Goal: Obtain resource: Obtain resource

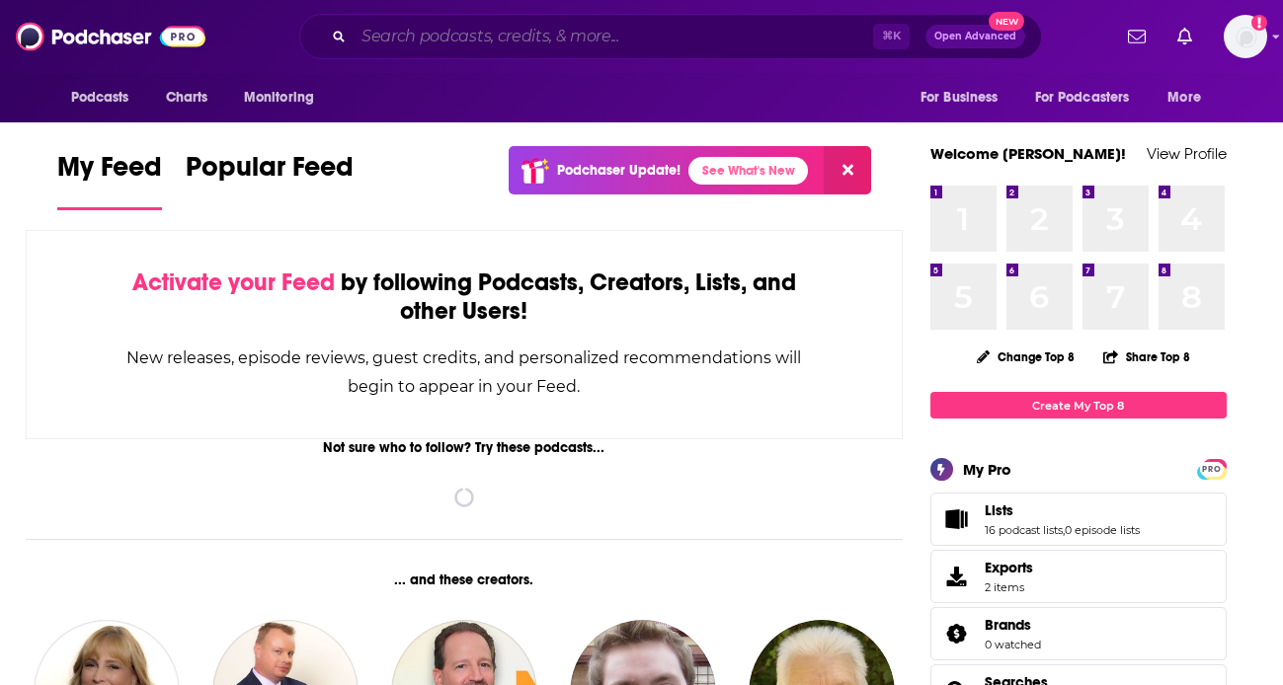
click at [530, 30] on input "Search podcasts, credits, & more..." at bounding box center [612, 37] width 519 height 32
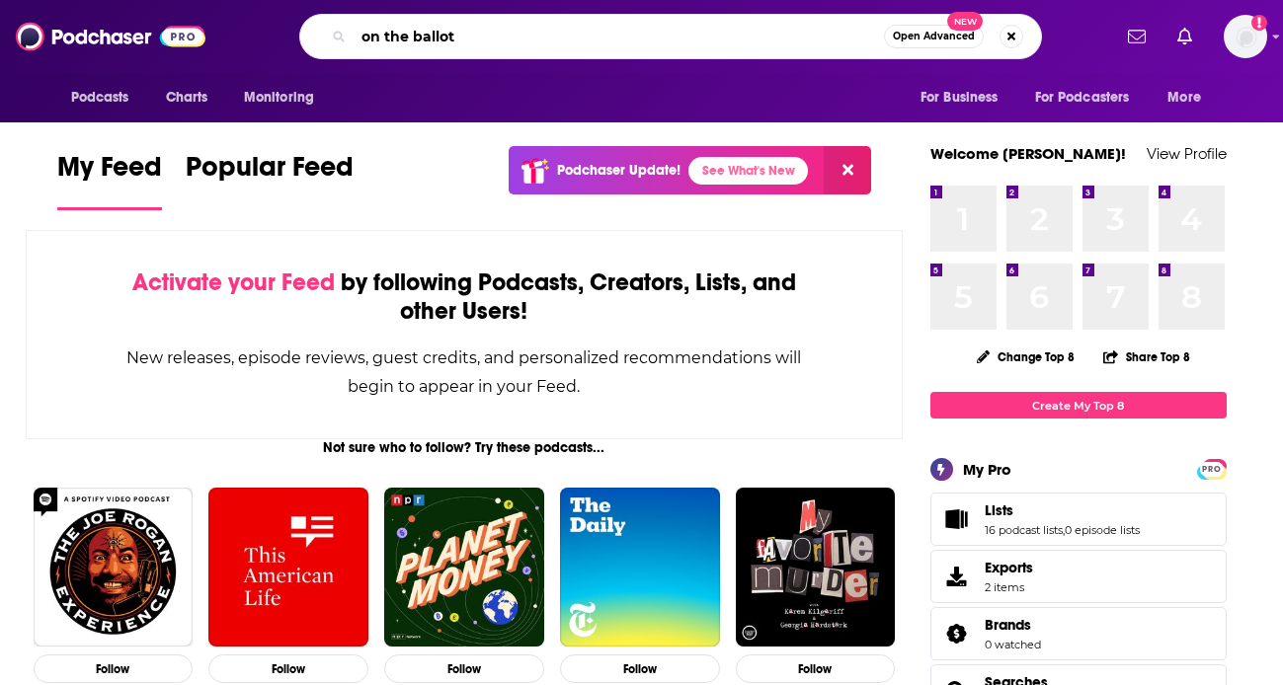
type input "on the ballot"
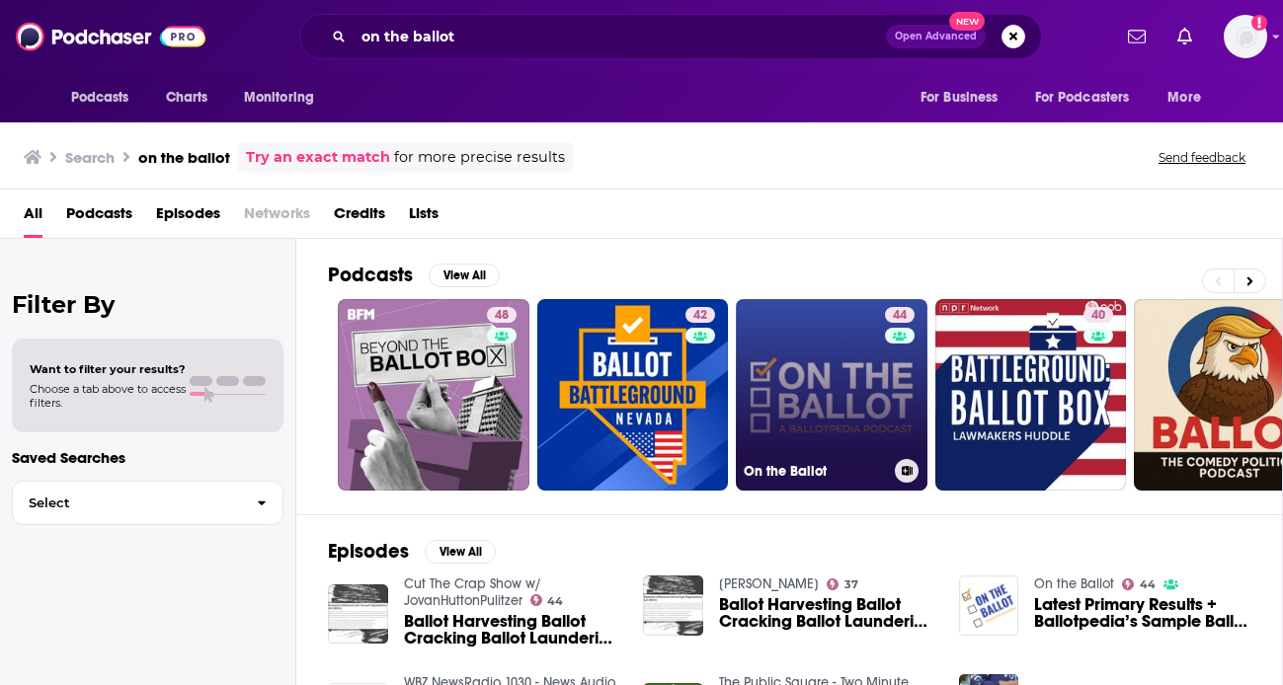
click at [832, 421] on link "44 On the Ballot" at bounding box center [832, 395] width 192 height 192
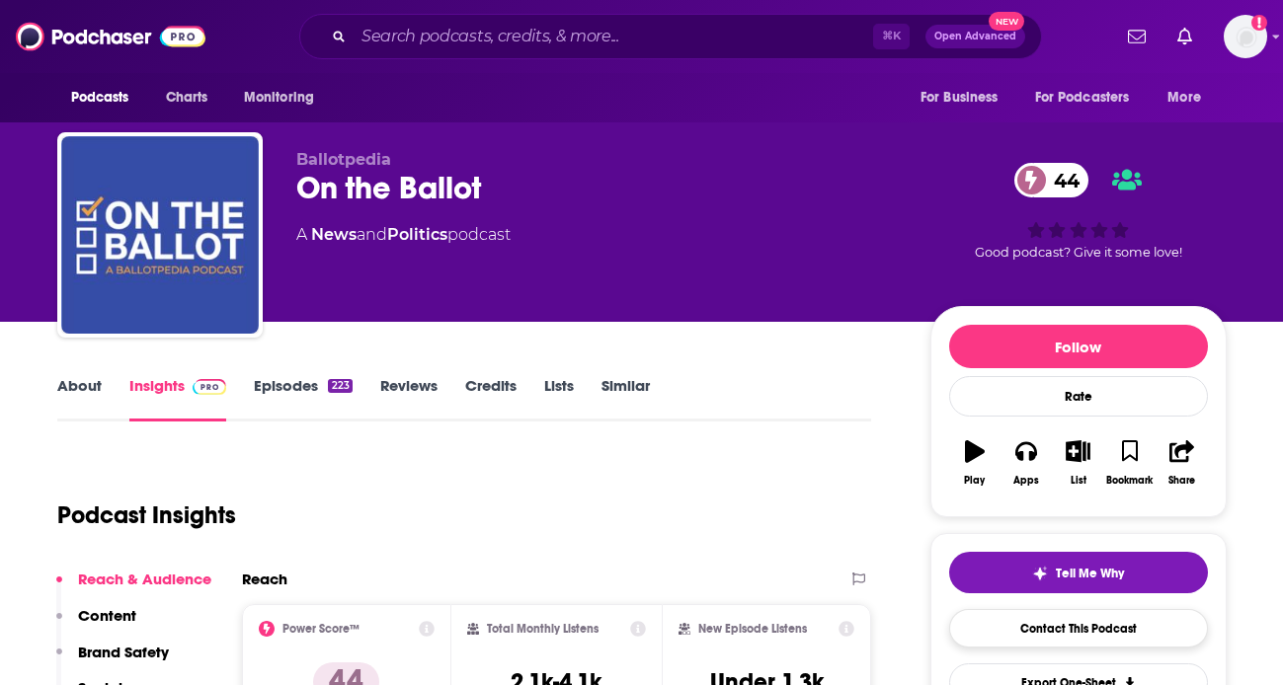
scroll to position [158, 0]
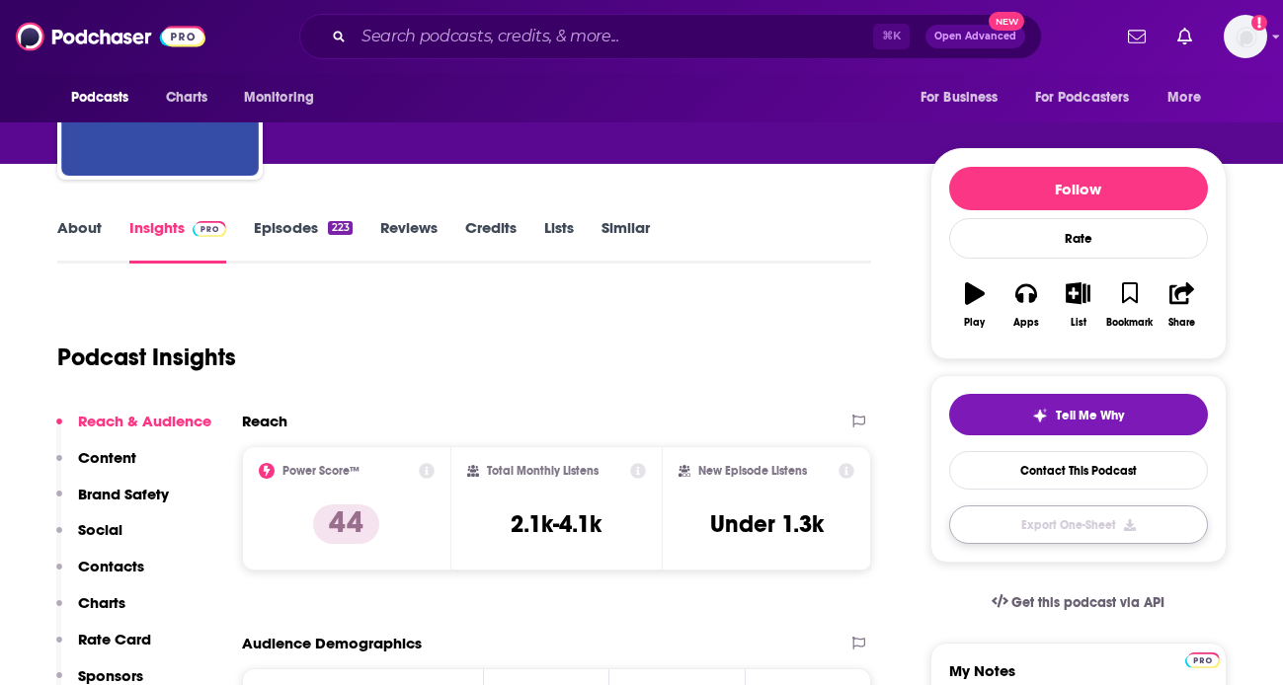
click at [1043, 529] on button "Export One-Sheet" at bounding box center [1078, 525] width 259 height 39
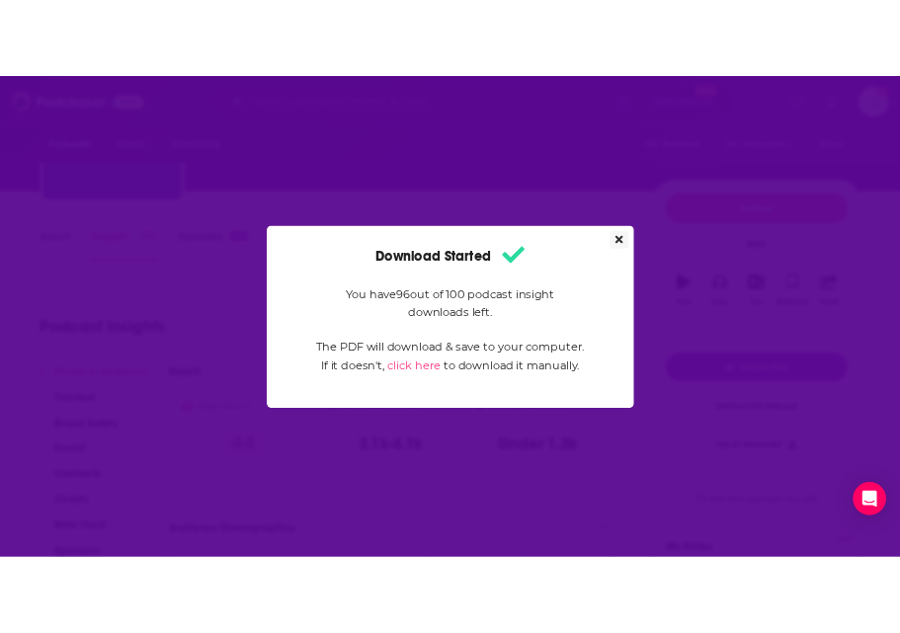
scroll to position [0, 0]
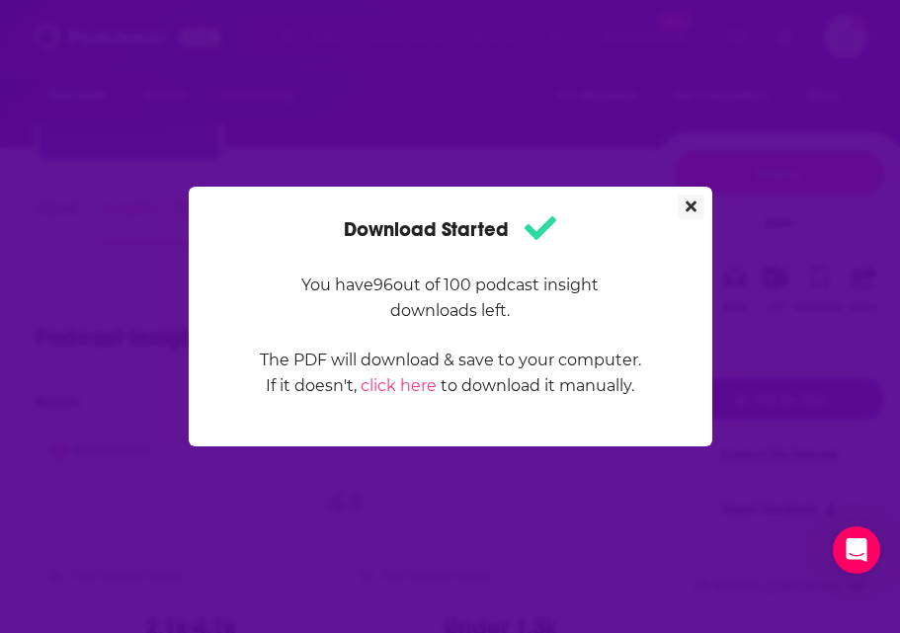
click at [693, 202] on icon "Close" at bounding box center [690, 206] width 11 height 11
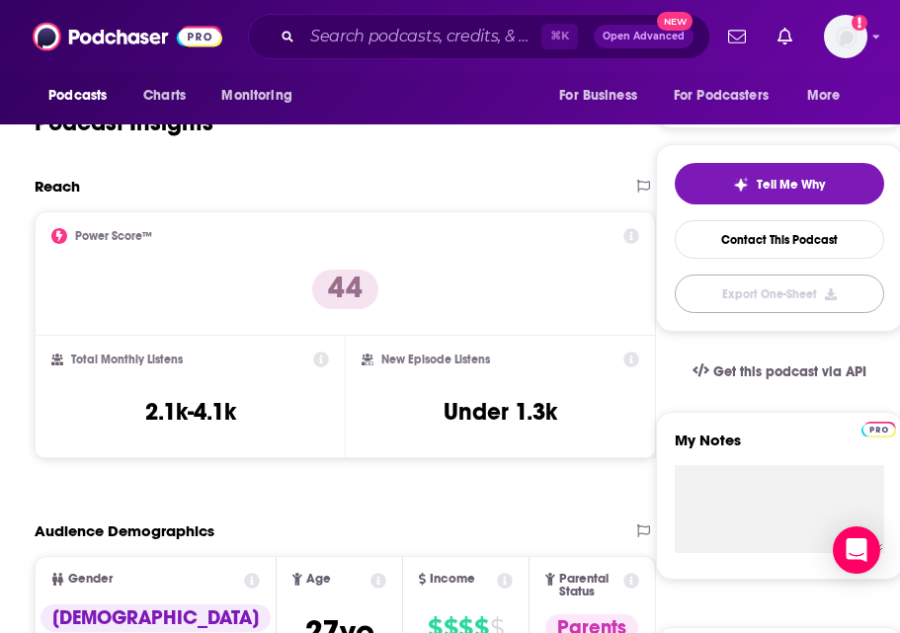
scroll to position [341, 0]
